Goal: Transaction & Acquisition: Purchase product/service

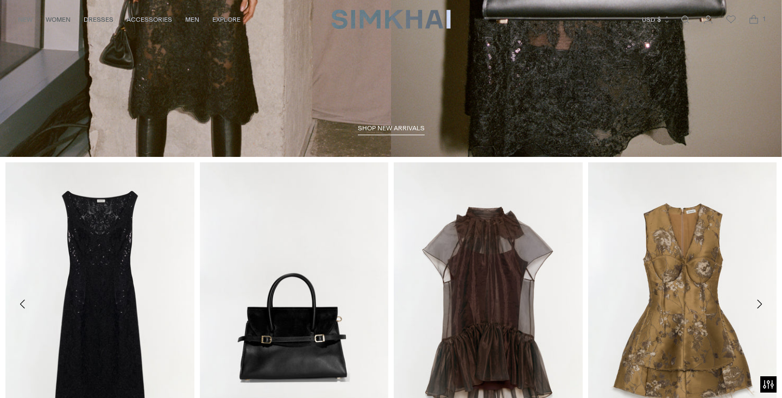
scroll to position [312, 0]
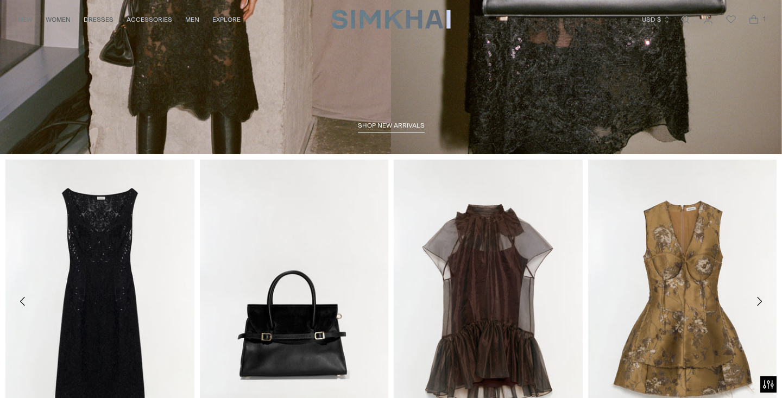
click at [382, 125] on span "shop new arrivals" at bounding box center [391, 126] width 67 height 8
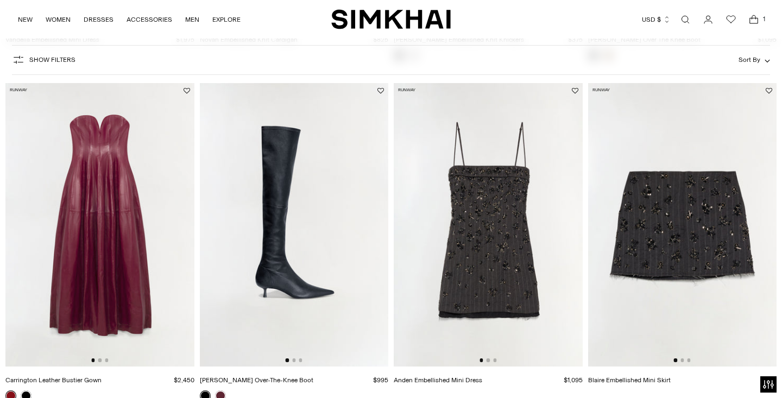
scroll to position [773, 0]
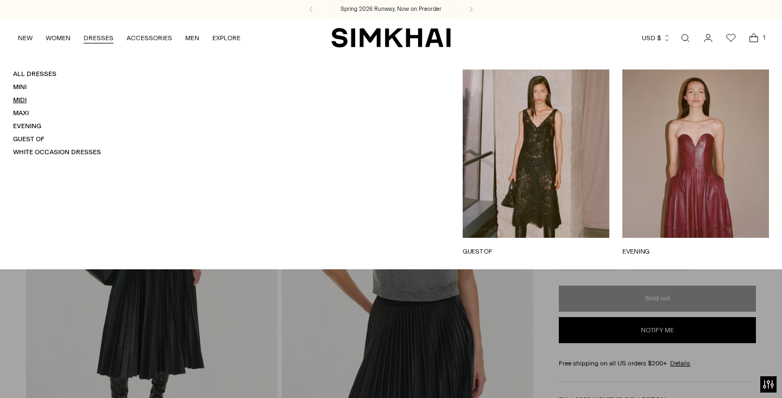
click at [21, 101] on link "Midi" at bounding box center [20, 100] width 14 height 8
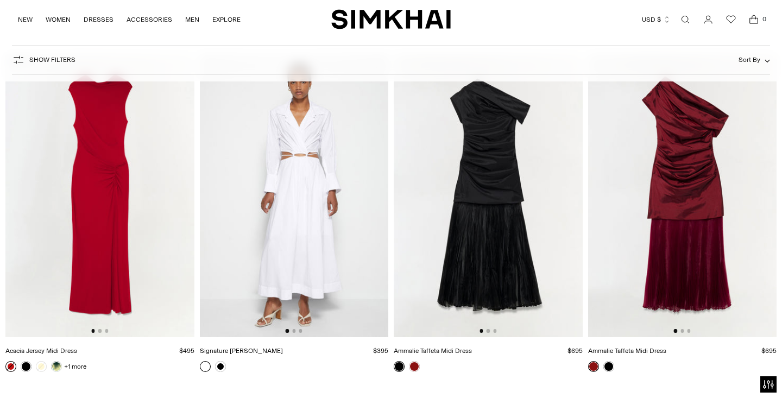
scroll to position [7553, 0]
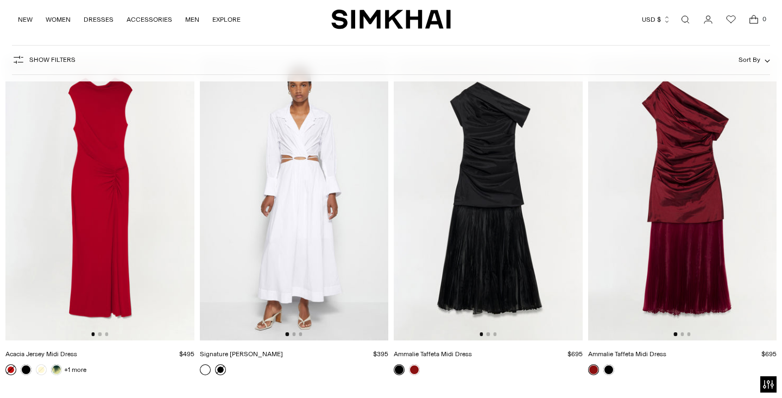
click at [220, 367] on link at bounding box center [220, 369] width 11 height 11
